Goal: Information Seeking & Learning: Learn about a topic

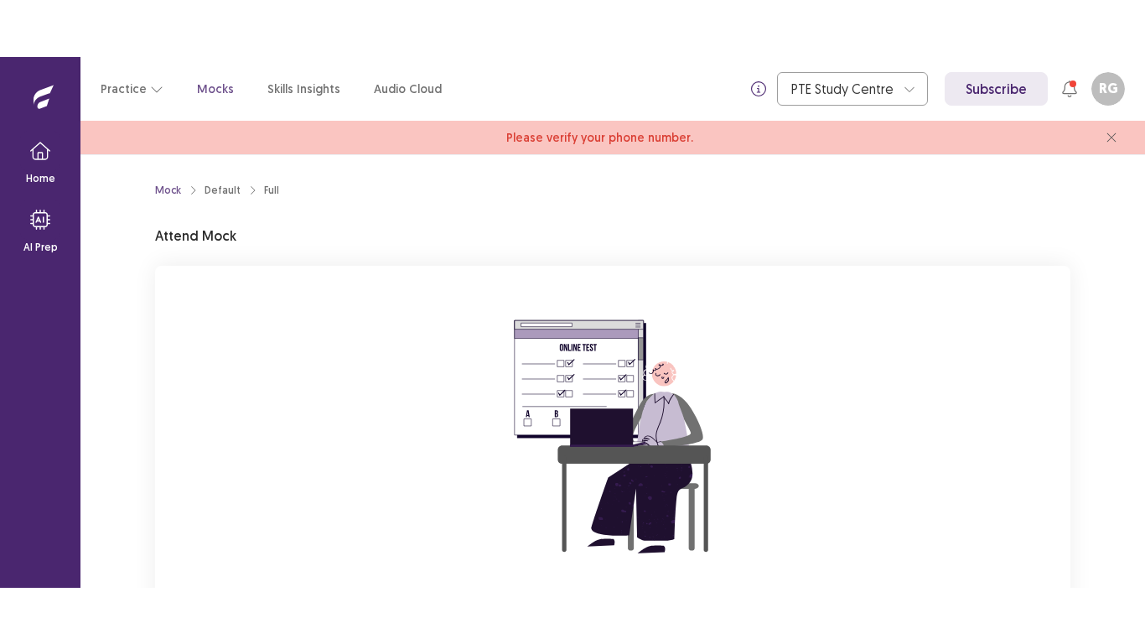
scroll to position [167, 0]
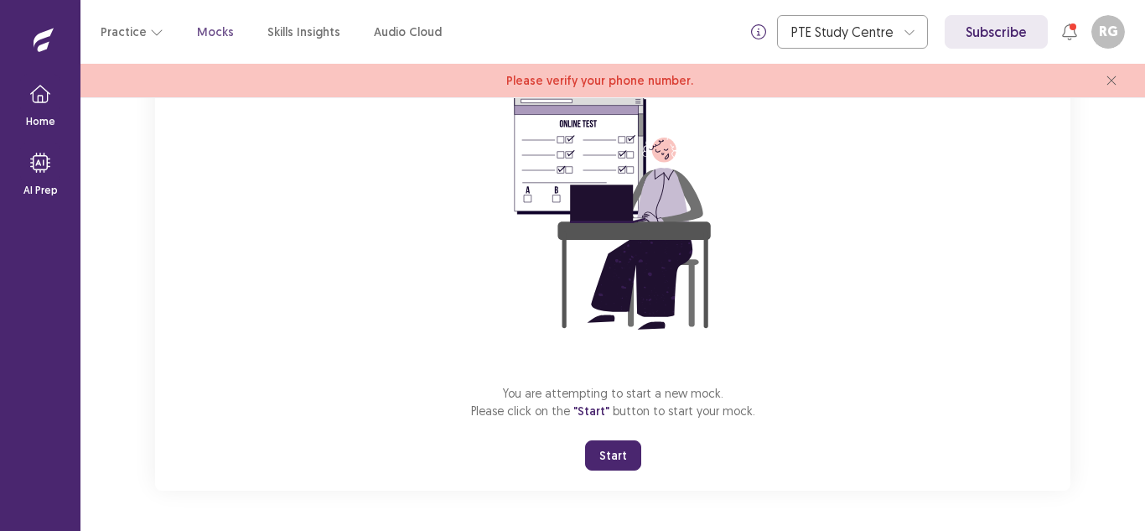
click at [603, 448] on button "Start" at bounding box center [613, 455] width 56 height 30
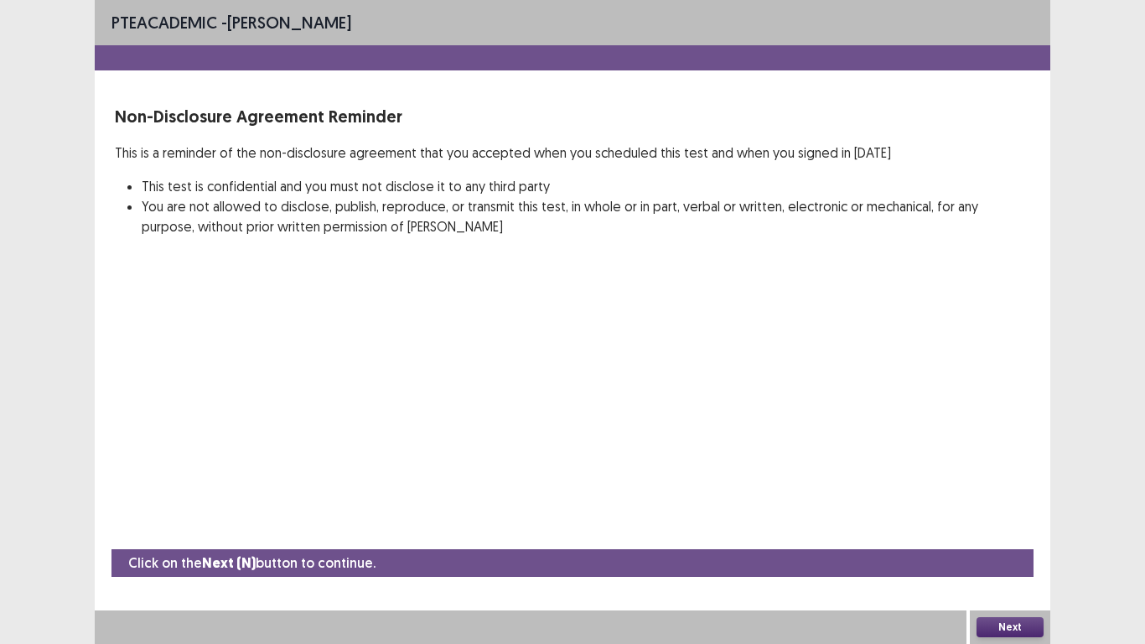
click at [1001, 530] on button "Next" at bounding box center [1010, 627] width 67 height 20
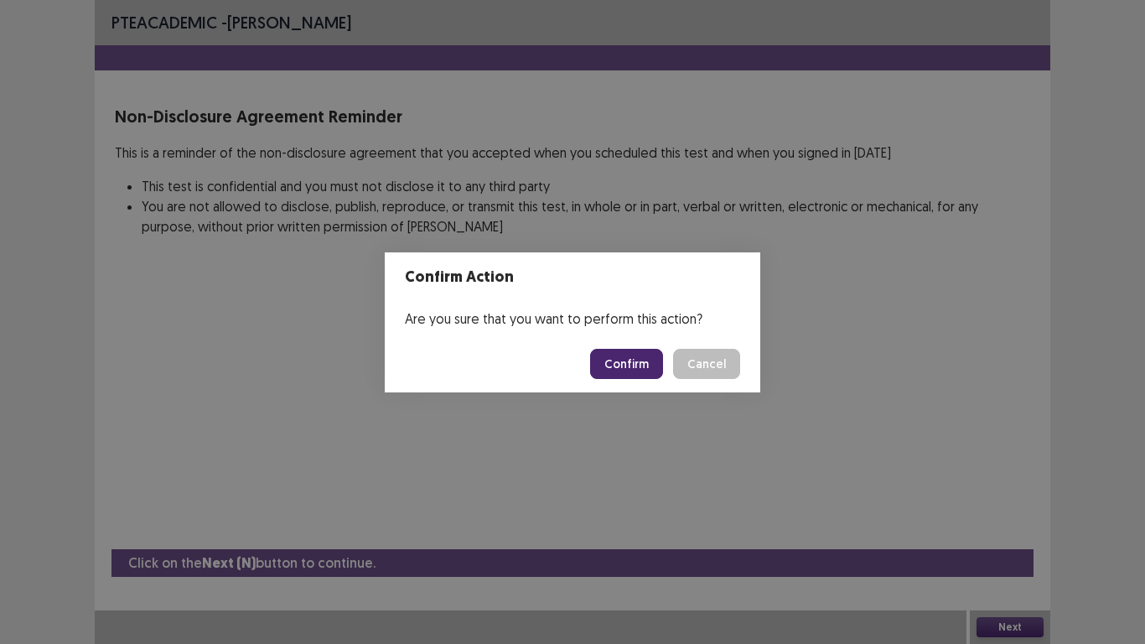
drag, startPoint x: 698, startPoint y: 364, endPoint x: 777, endPoint y: 187, distance: 193.6
click at [777, 187] on div "Confirm Action Are you sure that you want to perform this action? Confirm Cancel" at bounding box center [572, 322] width 1145 height 644
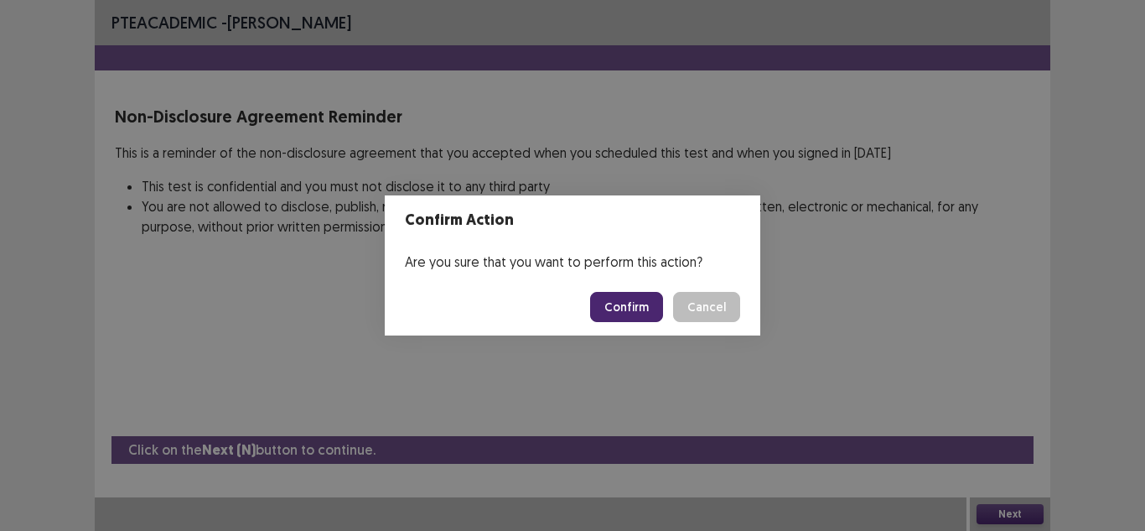
click at [647, 297] on button "Confirm" at bounding box center [626, 307] width 73 height 30
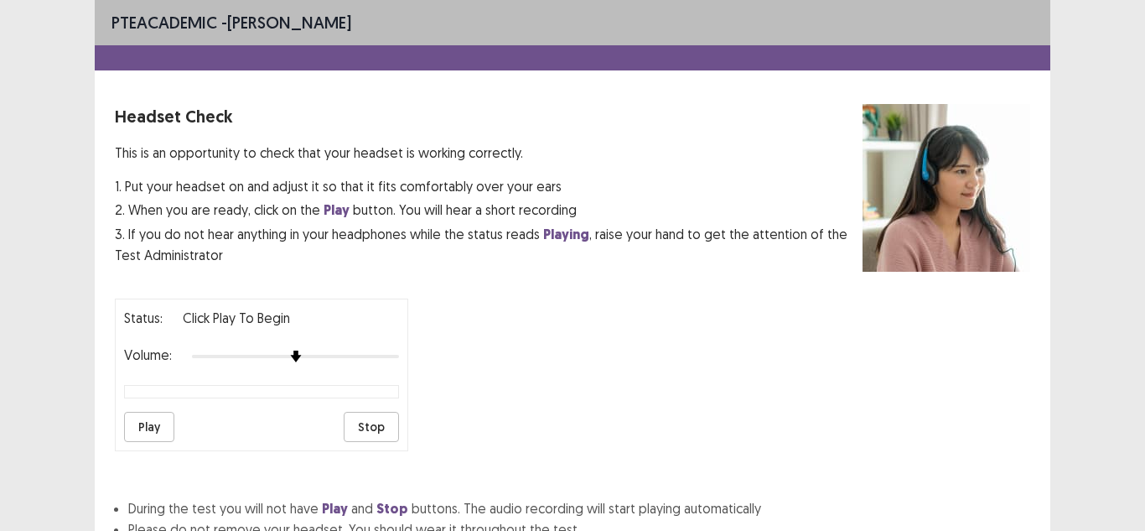
scroll to position [137, 0]
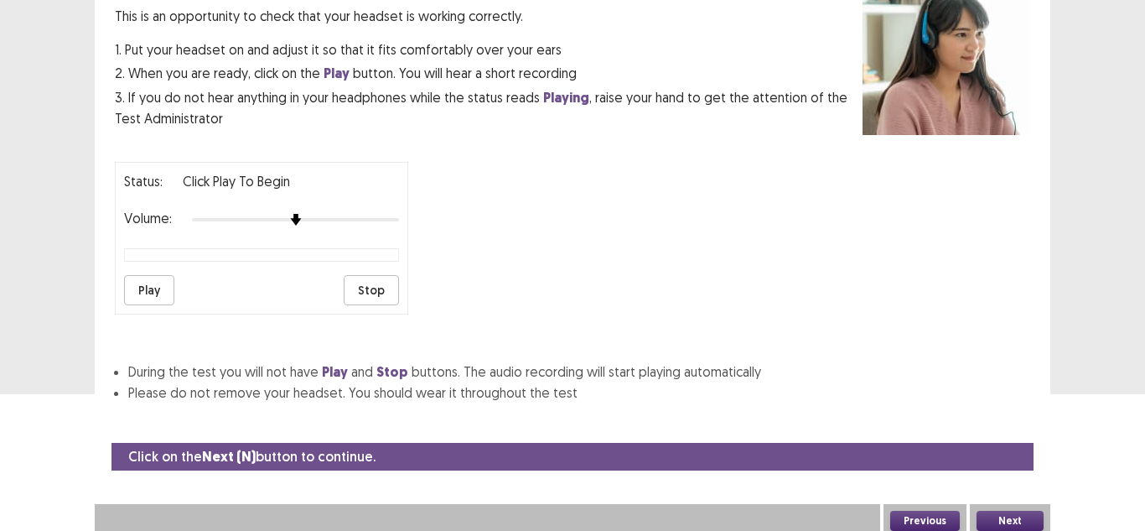
click at [1008, 521] on button "Next" at bounding box center [1010, 520] width 67 height 20
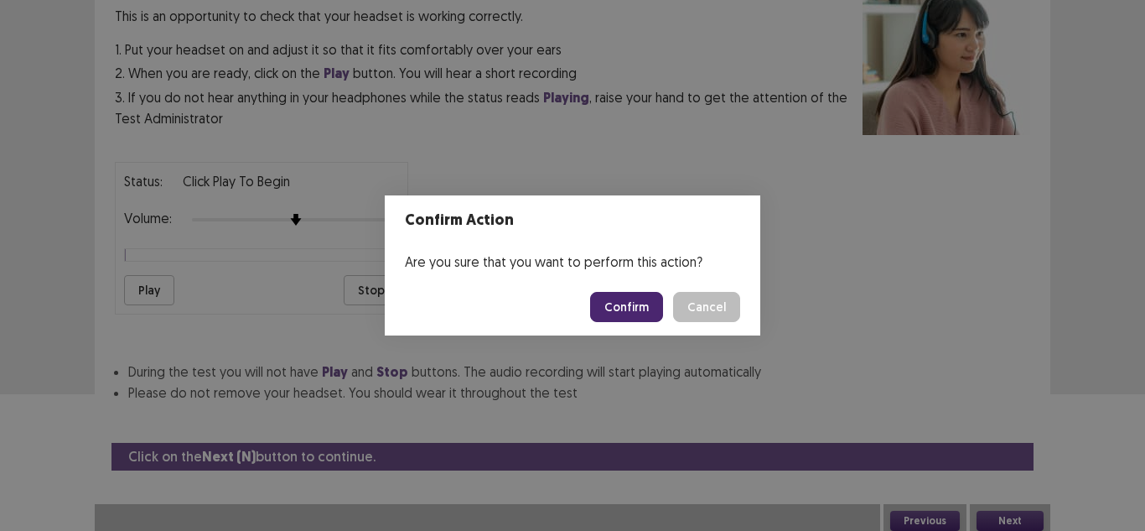
click at [635, 308] on button "Confirm" at bounding box center [626, 307] width 73 height 30
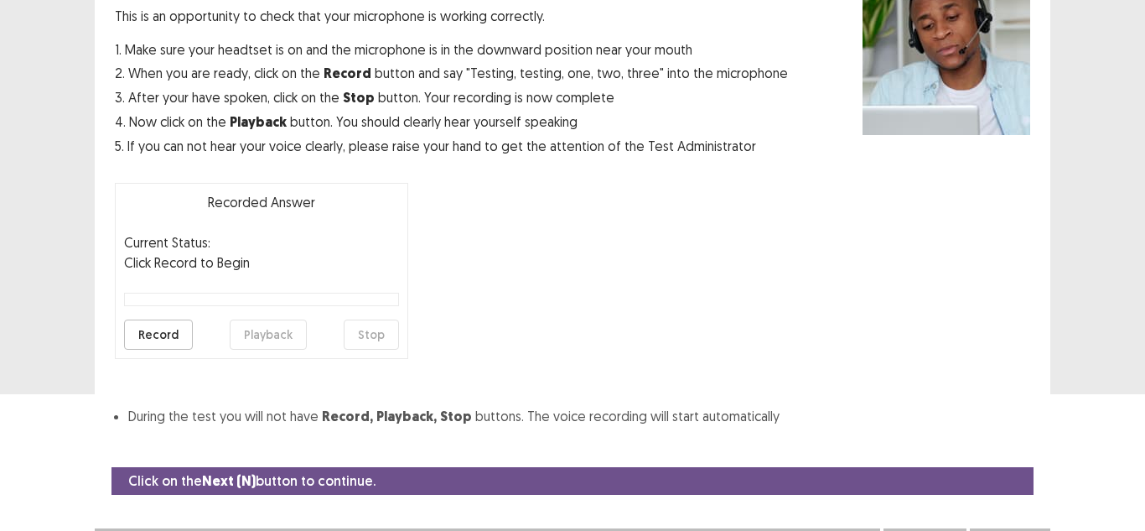
scroll to position [168, 0]
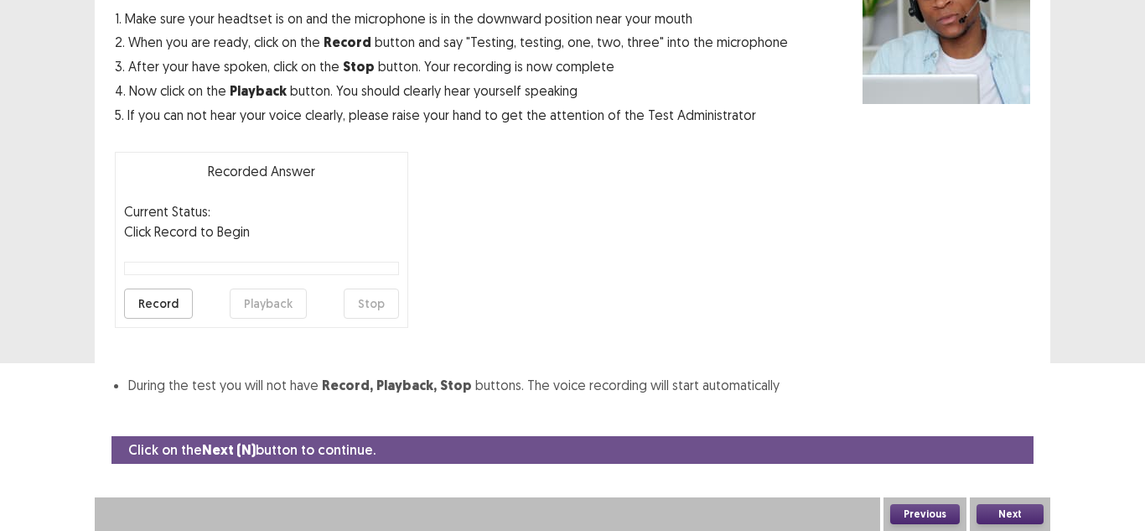
click at [1013, 509] on button "Next" at bounding box center [1010, 514] width 67 height 20
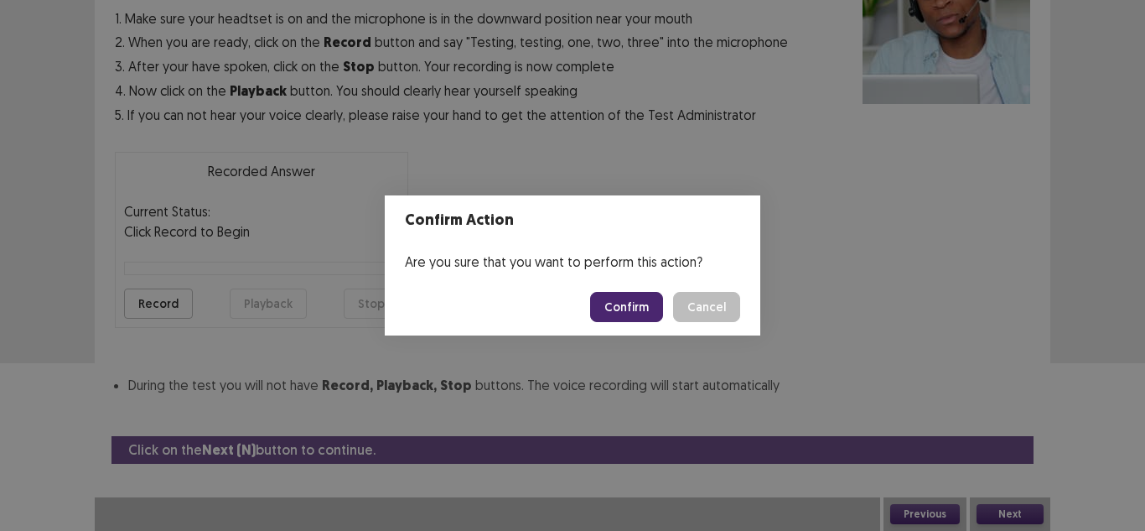
click at [642, 310] on button "Confirm" at bounding box center [626, 307] width 73 height 30
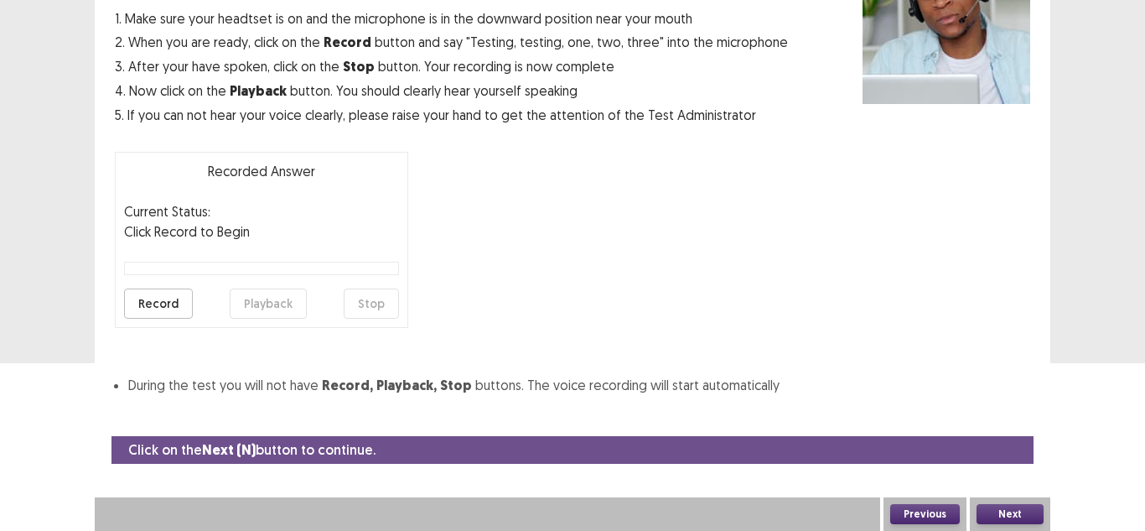
scroll to position [118, 0]
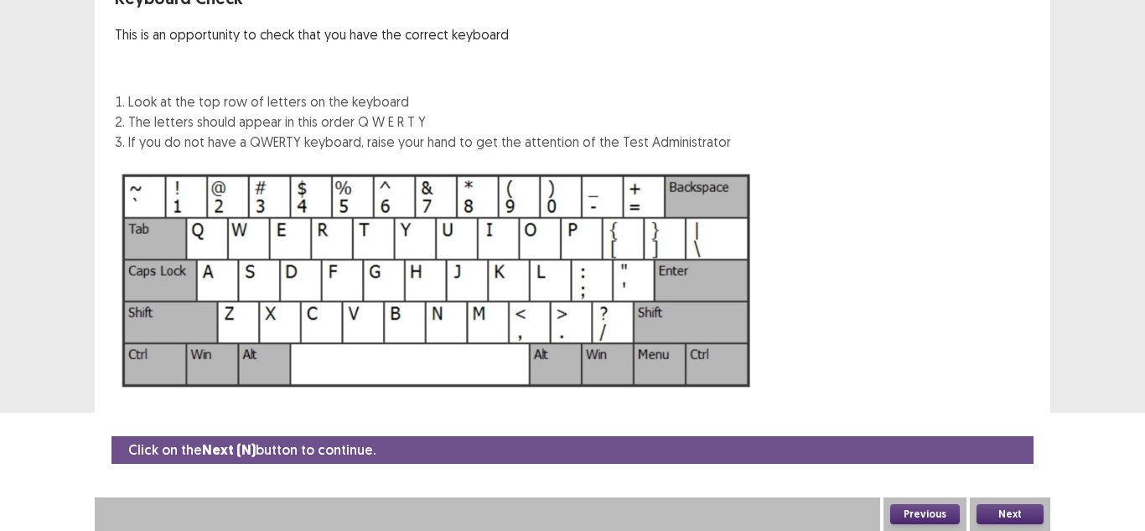
click at [999, 510] on button "Next" at bounding box center [1010, 514] width 67 height 20
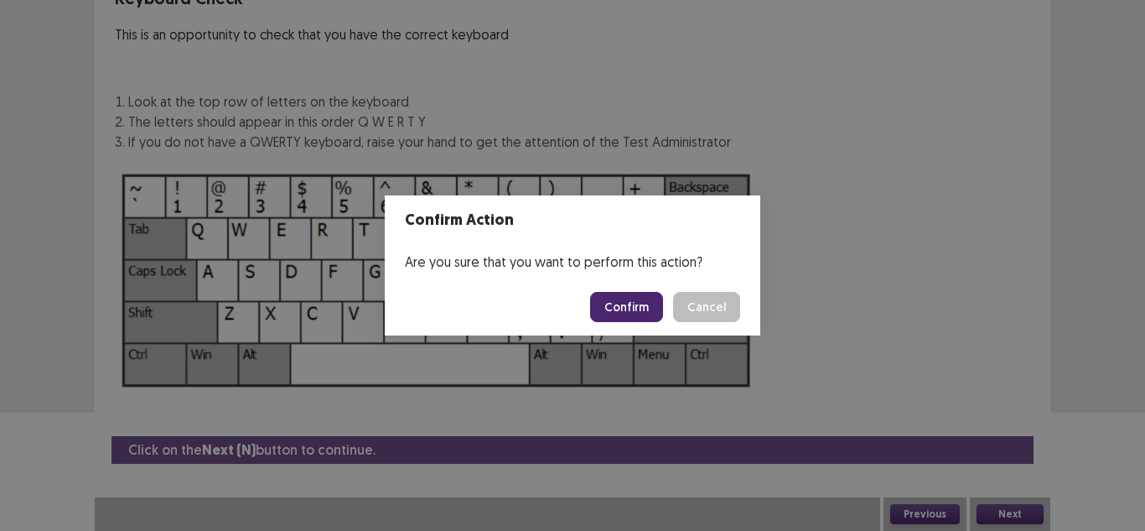
click at [651, 304] on button "Confirm" at bounding box center [626, 307] width 73 height 30
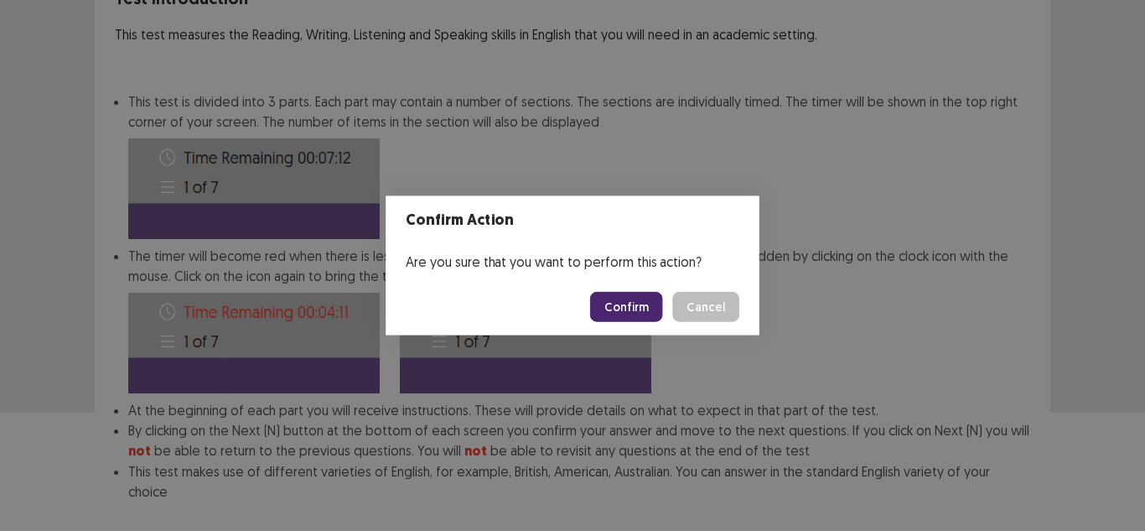
scroll to position [204, 0]
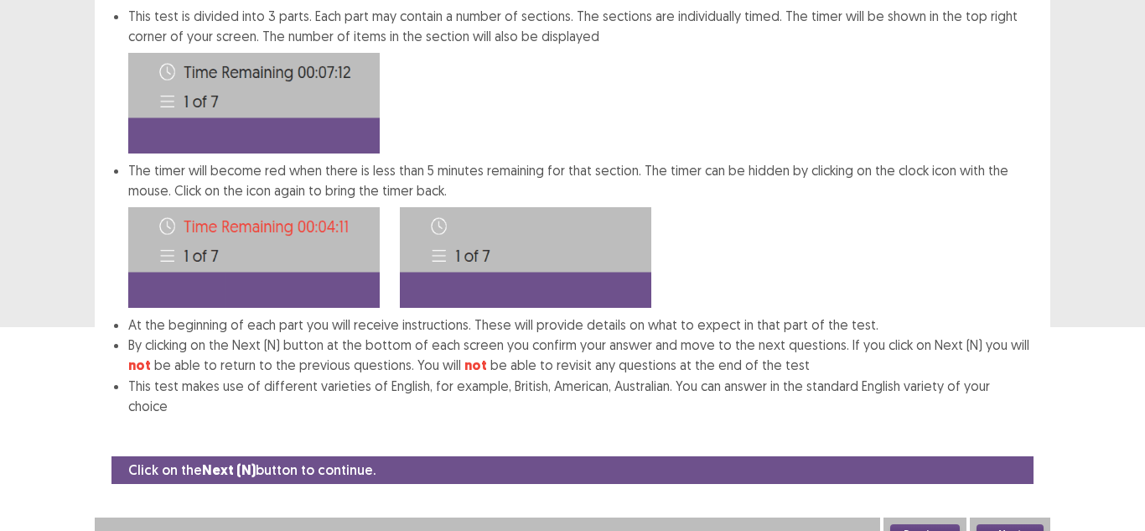
click at [1013, 524] on button "Next" at bounding box center [1010, 534] width 67 height 20
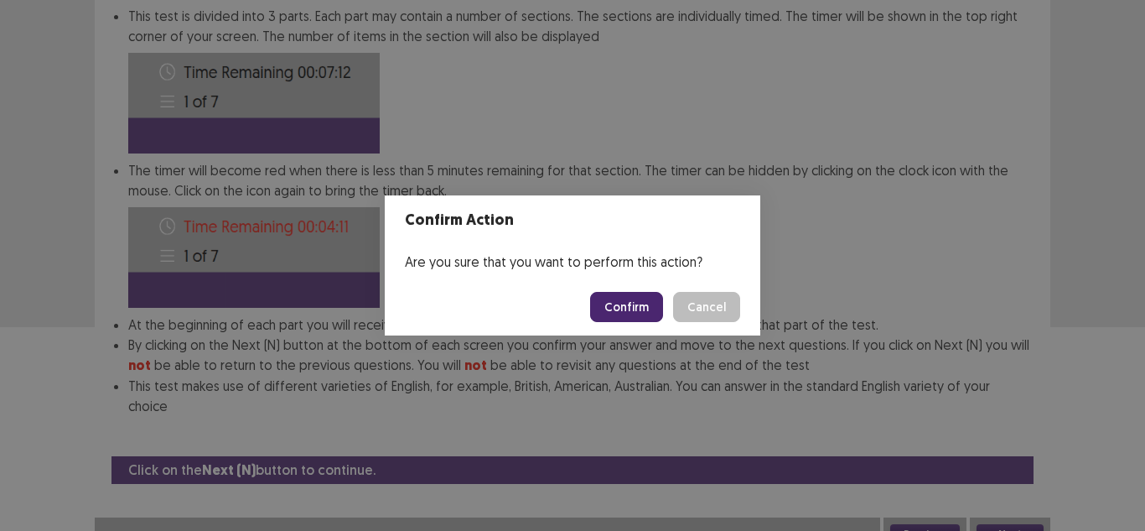
click at [623, 303] on button "Confirm" at bounding box center [626, 307] width 73 height 30
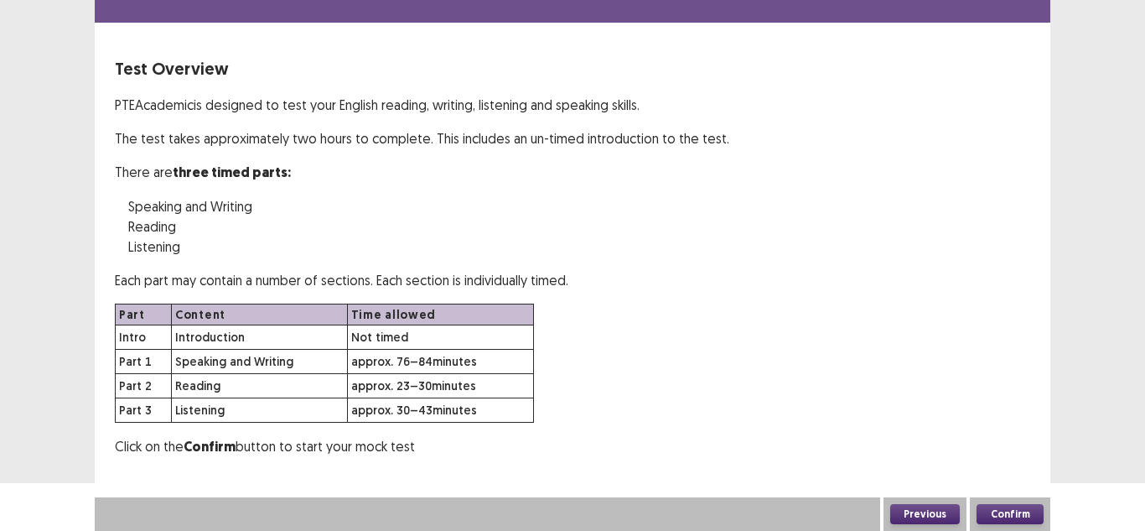
scroll to position [48, 0]
click at [1000, 510] on button "Confirm" at bounding box center [1010, 514] width 67 height 20
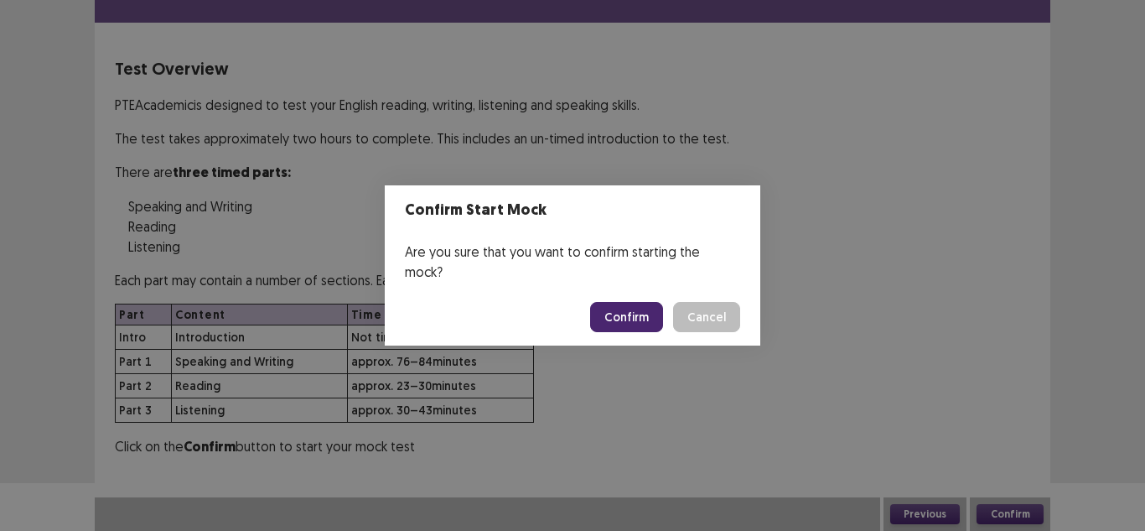
click at [619, 305] on button "Confirm" at bounding box center [626, 317] width 73 height 30
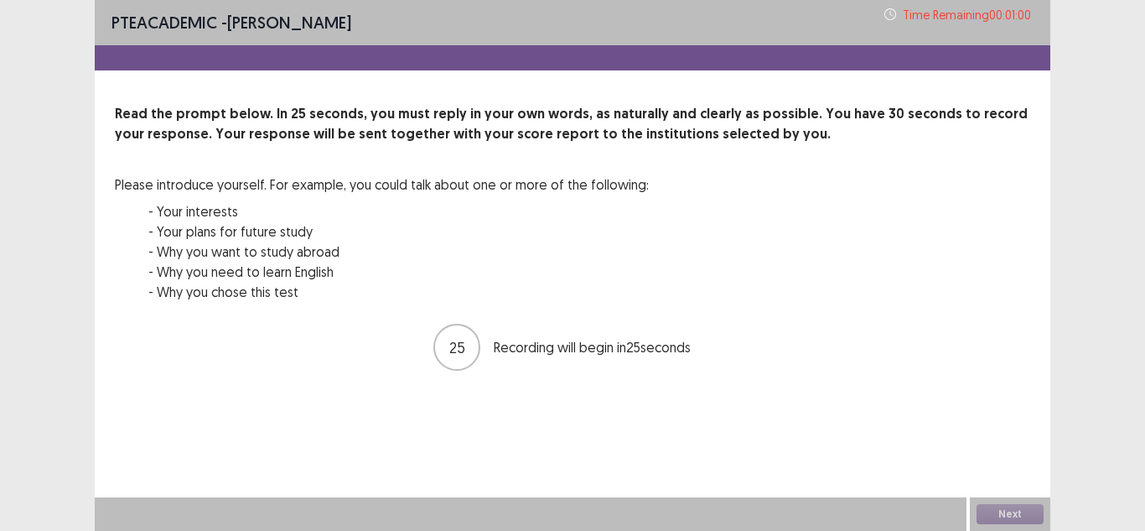
scroll to position [0, 0]
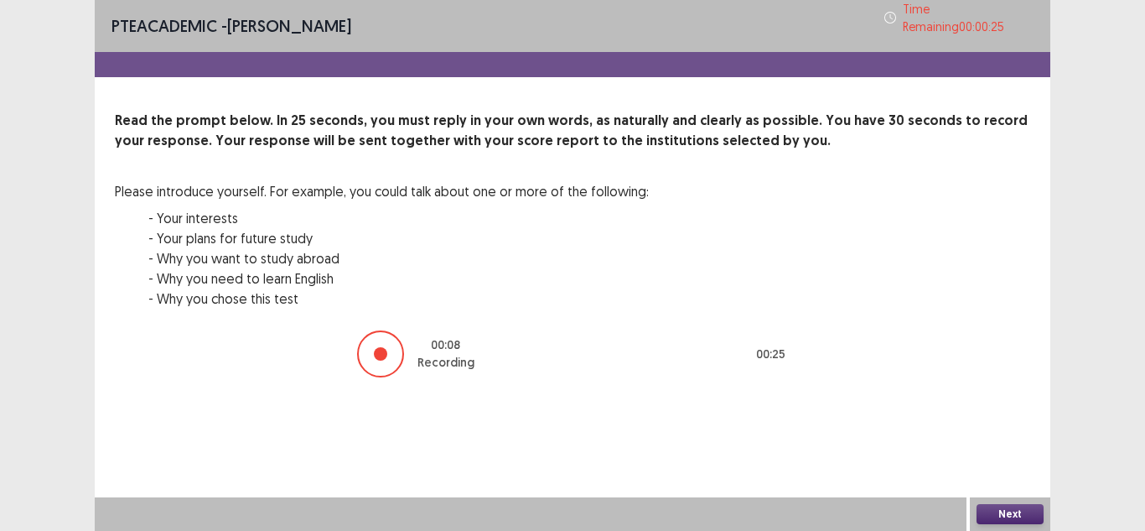
drag, startPoint x: 984, startPoint y: 498, endPoint x: 994, endPoint y: 509, distance: 14.8
click at [994, 509] on div "Next" at bounding box center [1010, 514] width 80 height 34
click at [994, 509] on button "Next" at bounding box center [1010, 514] width 67 height 20
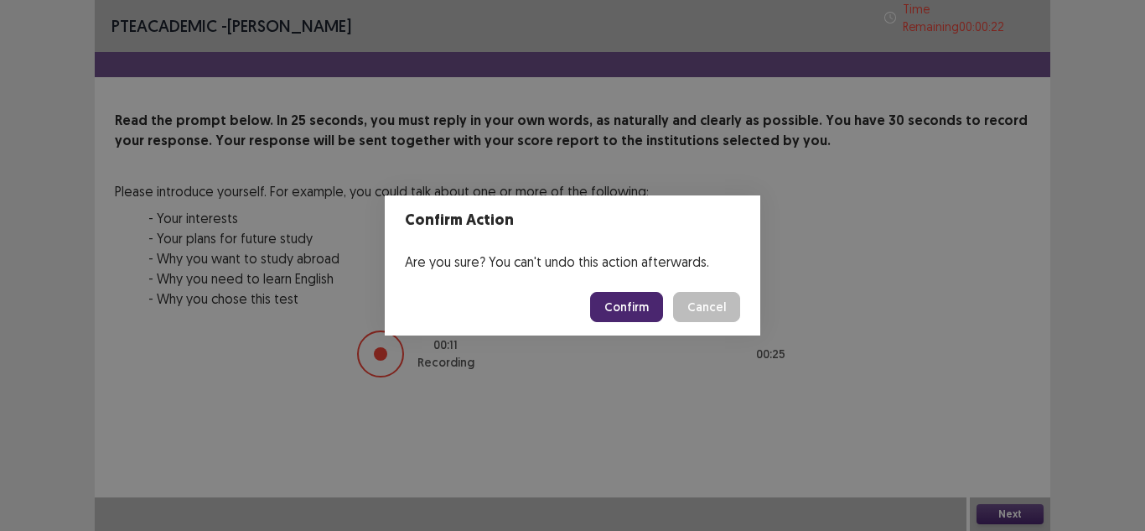
click at [624, 303] on button "Confirm" at bounding box center [626, 307] width 73 height 30
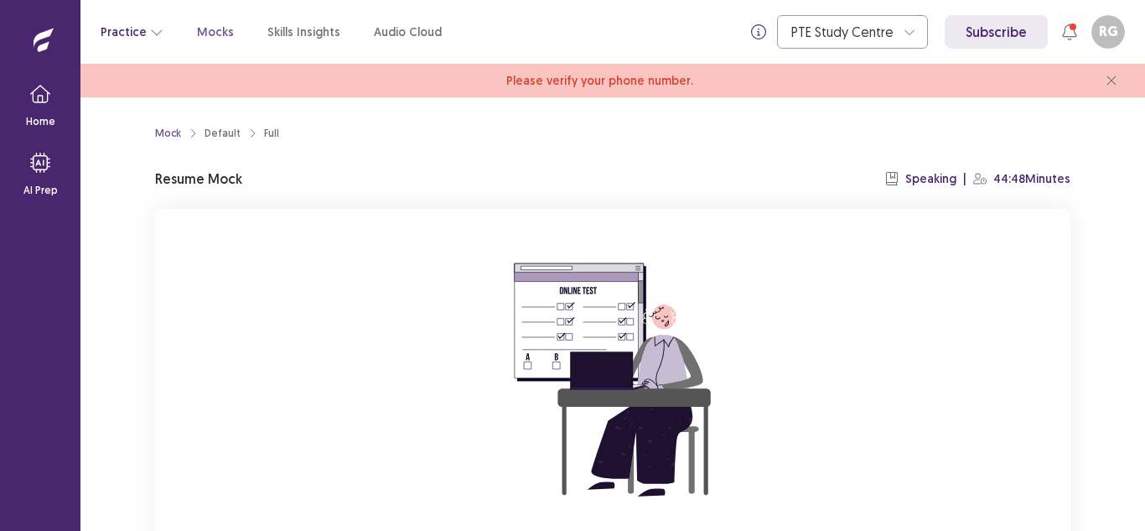
click at [150, 25] on icon "button" at bounding box center [156, 31] width 13 height 13
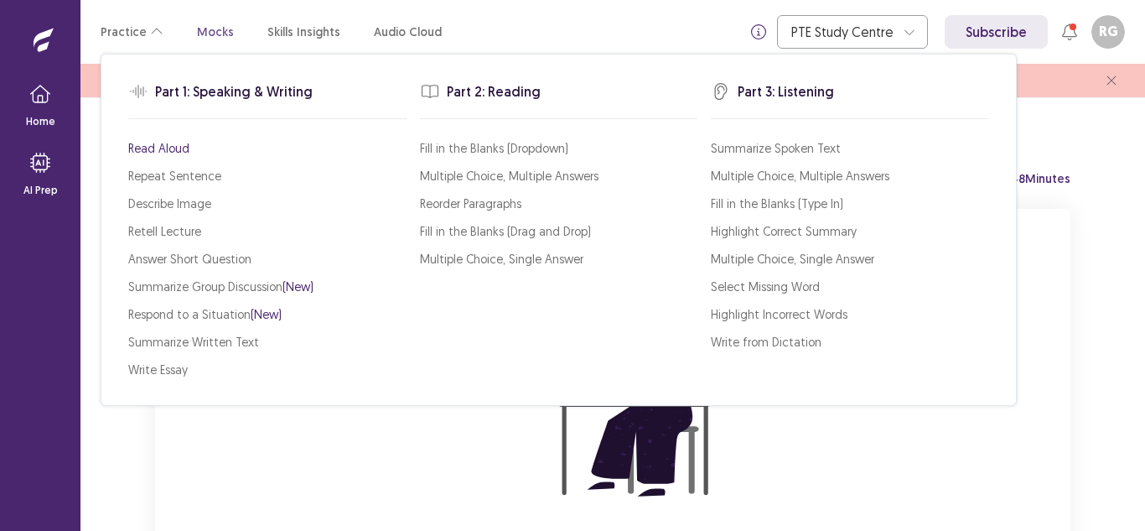
click at [167, 151] on p "Read Aloud" at bounding box center [158, 148] width 61 height 18
